Goal: Transaction & Acquisition: Book appointment/travel/reservation

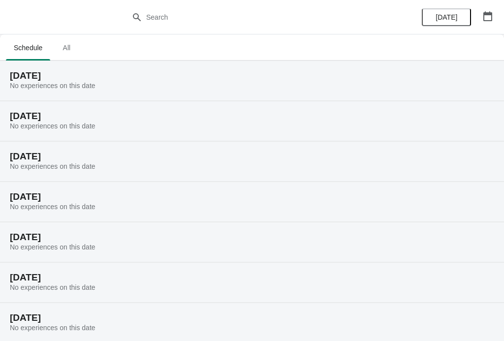
click at [73, 41] on span "All" at bounding box center [66, 48] width 25 height 18
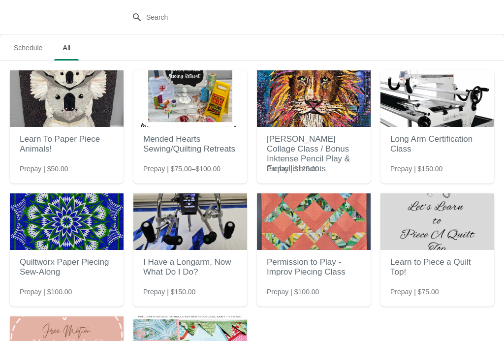
click at [163, 137] on h2 "Mended Hearts Sewing/Quilting Retreats" at bounding box center [190, 144] width 94 height 30
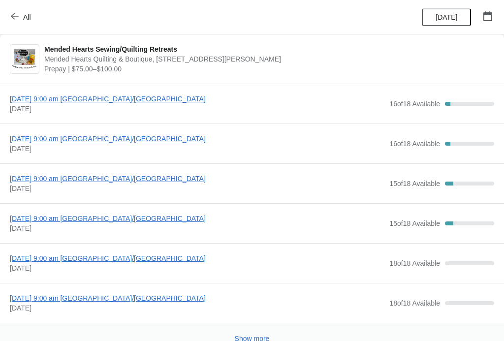
click at [59, 95] on span "[DATE] 9:00 am [GEOGRAPHIC_DATA]/[GEOGRAPHIC_DATA]" at bounding box center [197, 99] width 374 height 10
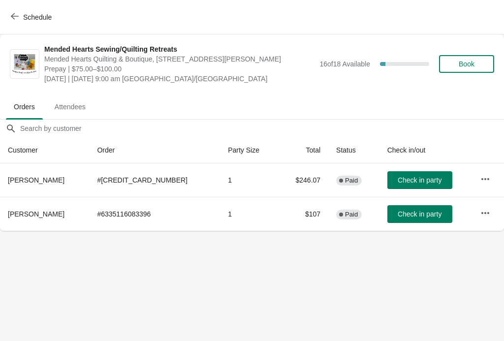
click at [466, 58] on button "Book" at bounding box center [466, 64] width 55 height 18
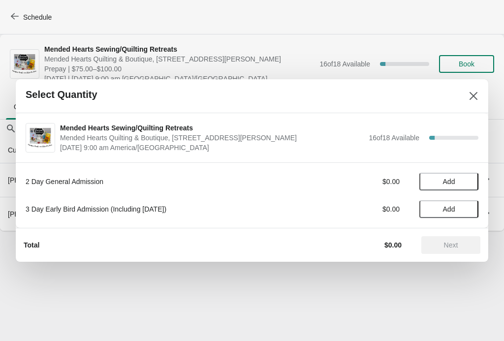
click at [443, 182] on span "Add" at bounding box center [449, 182] width 12 height 8
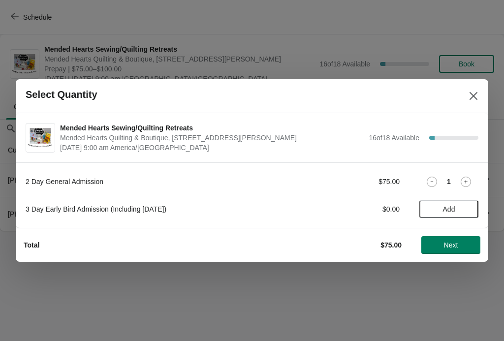
click at [452, 242] on span "Next" at bounding box center [451, 245] width 14 height 8
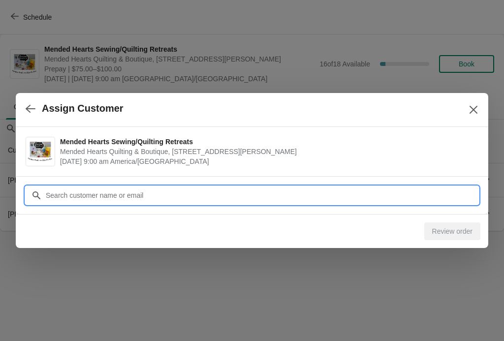
click at [177, 188] on input "Customer" at bounding box center [261, 195] width 433 height 18
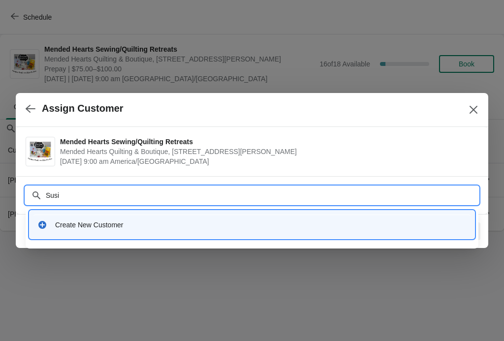
type input "[PERSON_NAME]"
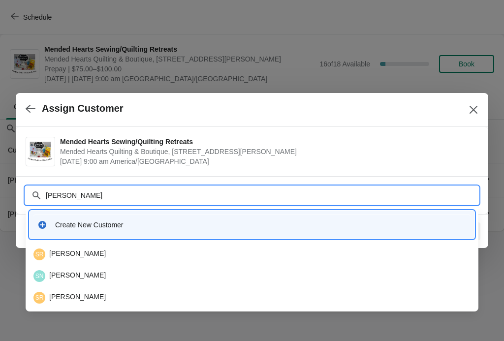
click at [75, 250] on div "SR [PERSON_NAME]" at bounding box center [251, 254] width 437 height 12
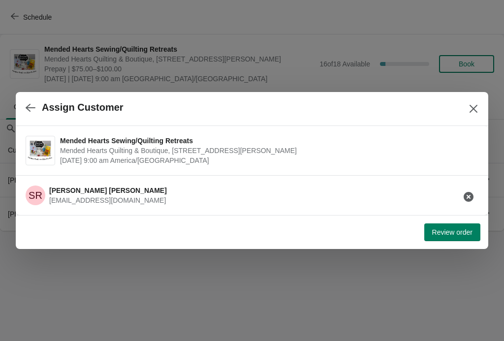
click at [443, 228] on span "Review order" at bounding box center [452, 232] width 40 height 8
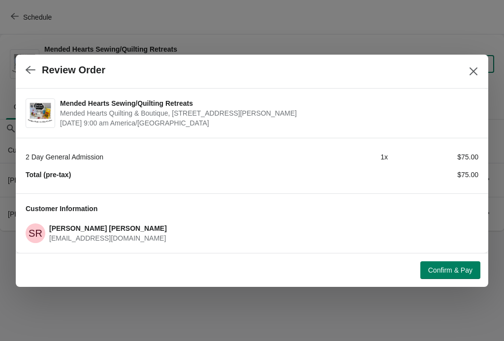
click at [444, 266] on span "Confirm & Pay" at bounding box center [450, 270] width 44 height 8
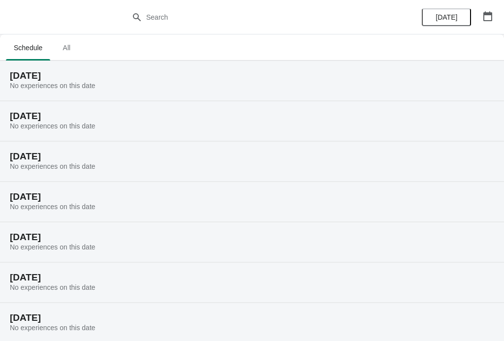
click at [71, 49] on span "All" at bounding box center [66, 48] width 25 height 18
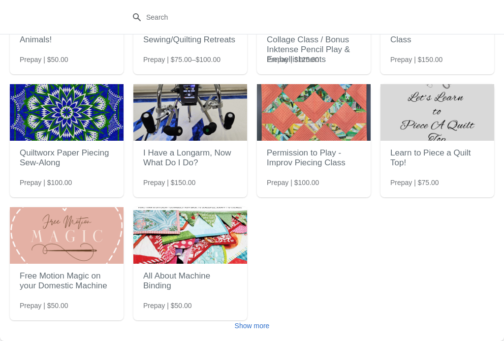
scroll to position [109, 0]
click at [256, 323] on span "Show more" at bounding box center [252, 326] width 35 height 8
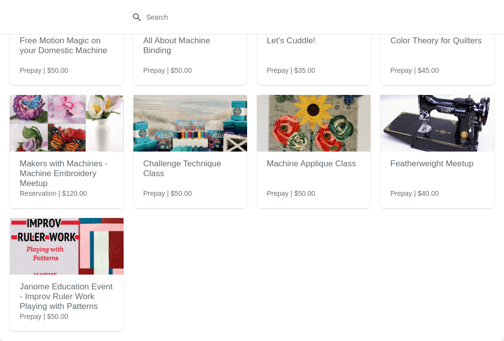
scroll to position [344, 0]
click at [67, 253] on img at bounding box center [67, 246] width 114 height 57
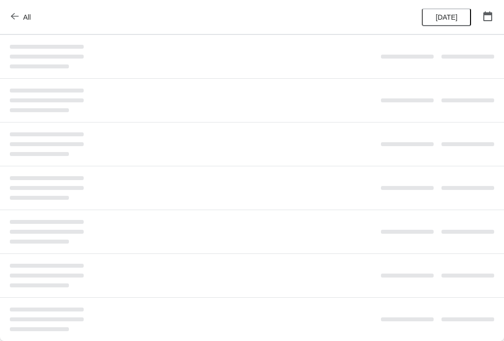
scroll to position [0, 0]
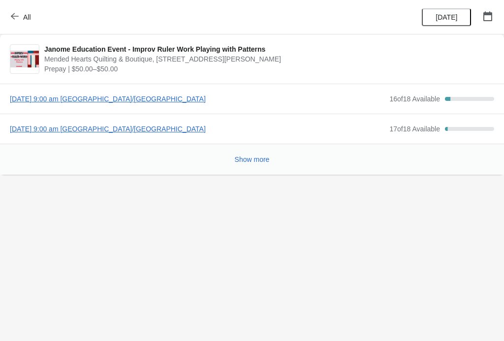
click at [87, 98] on span "[DATE] 9:00 am [GEOGRAPHIC_DATA]/[GEOGRAPHIC_DATA]" at bounding box center [197, 99] width 374 height 10
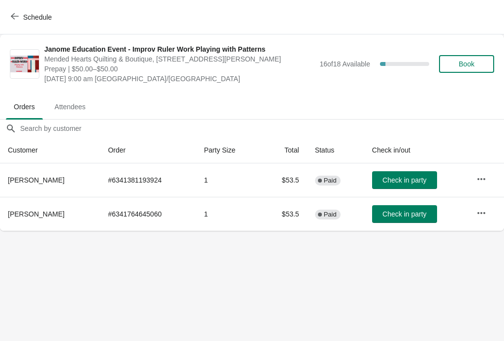
click at [463, 64] on span "Book" at bounding box center [467, 64] width 16 height 8
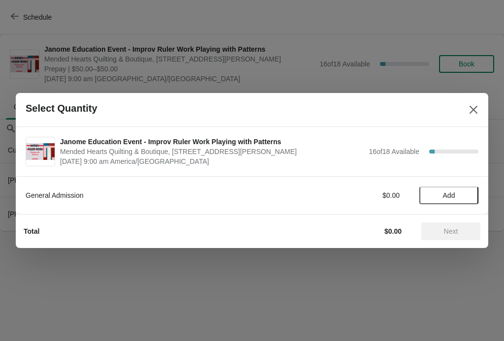
click at [446, 190] on button "Add" at bounding box center [448, 195] width 59 height 18
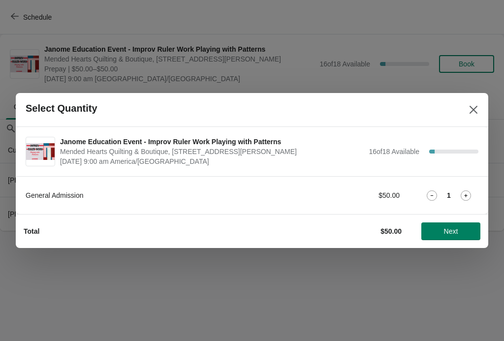
click at [438, 231] on span "Next" at bounding box center [450, 231] width 43 height 8
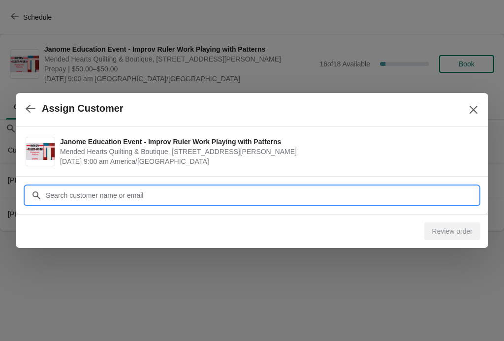
click at [299, 190] on input "Customer" at bounding box center [261, 195] width 433 height 18
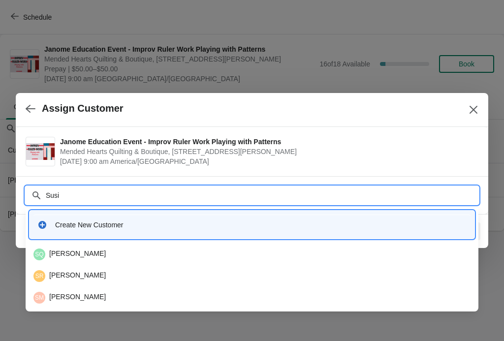
type input "[PERSON_NAME]"
click at [66, 249] on div "SR [PERSON_NAME]" at bounding box center [251, 254] width 437 height 12
